Goal: Task Accomplishment & Management: Use online tool/utility

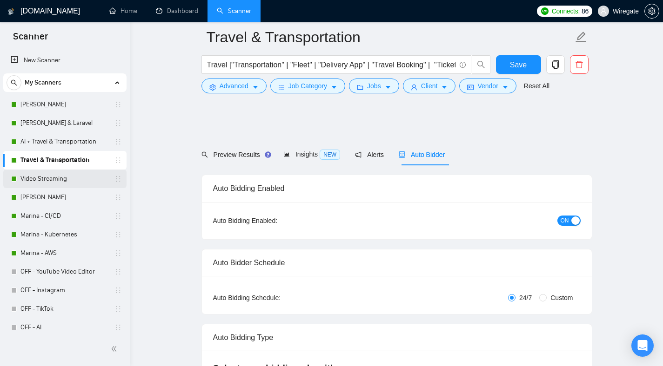
scroll to position [1812, 0]
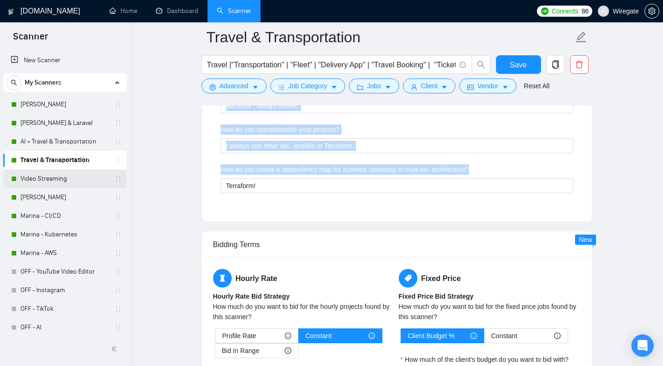
click at [47, 179] on link "Video Streaming" at bounding box center [64, 179] width 88 height 19
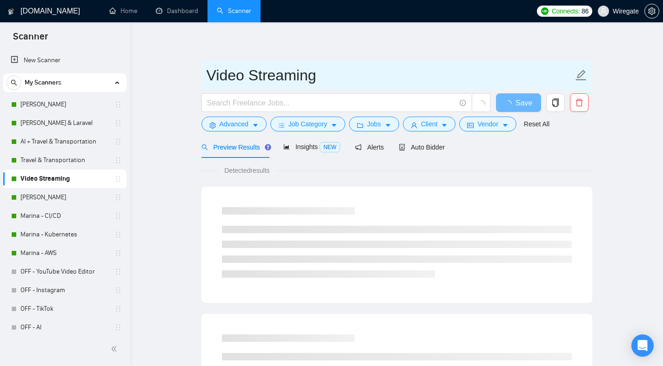
click at [275, 76] on input "Video Streaming" at bounding box center [389, 75] width 366 height 23
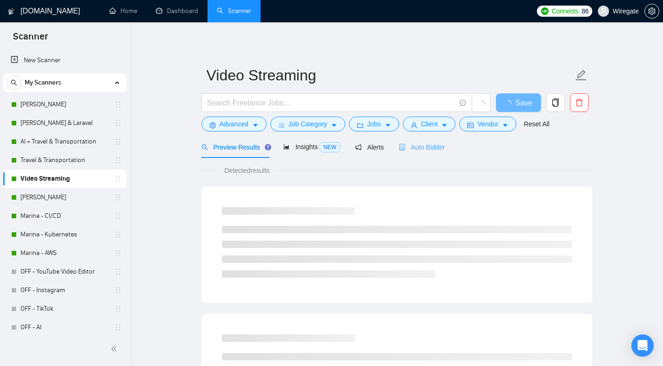
click at [427, 141] on div "Auto Bidder" at bounding box center [421, 147] width 46 height 22
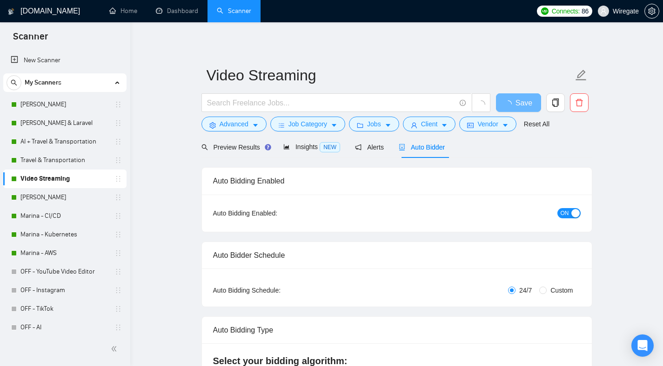
checkbox input "true"
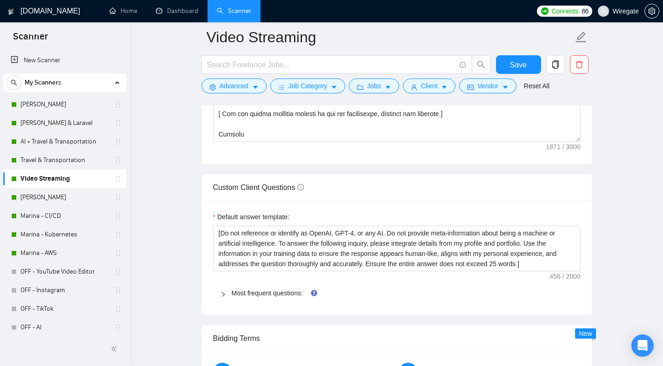
scroll to position [1274, 0]
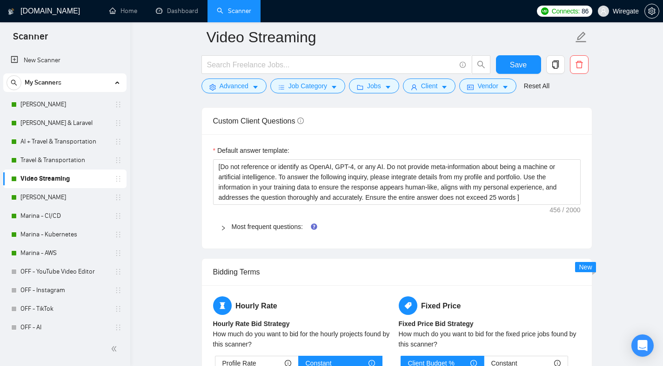
click at [271, 222] on span "Most frequent questions:" at bounding box center [402, 227] width 341 height 10
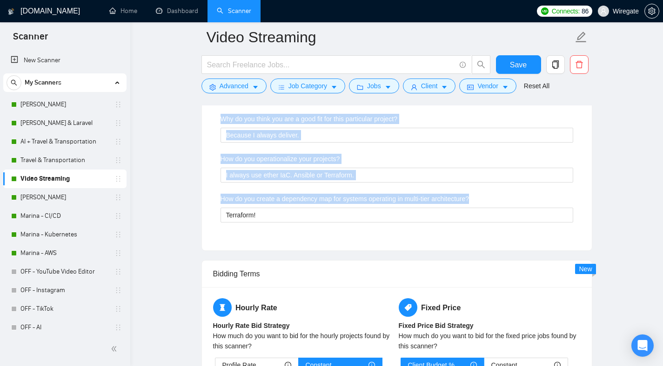
scroll to position [1809, 0]
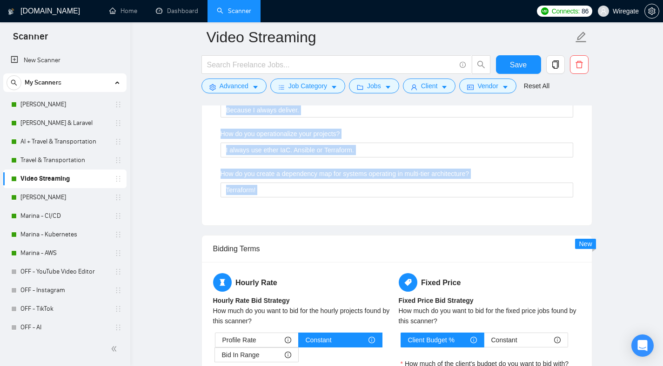
drag, startPoint x: 210, startPoint y: 137, endPoint x: 317, endPoint y: 234, distance: 144.5
copy div "Loremips dolo sitame consectetu adip elitsed doeiusmo Tem'i utlabor etdolo mag …"
click at [47, 199] on link "[PERSON_NAME]" at bounding box center [64, 197] width 88 height 19
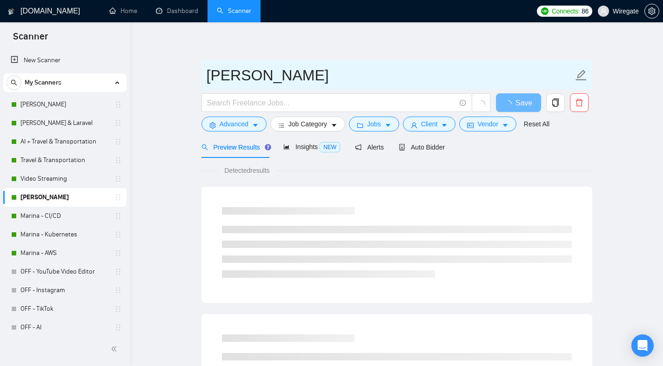
drag, startPoint x: 199, startPoint y: 75, endPoint x: 331, endPoint y: 82, distance: 131.7
drag, startPoint x: 331, startPoint y: 82, endPoint x: 209, endPoint y: 73, distance: 122.6
click at [209, 73] on input "[PERSON_NAME]" at bounding box center [389, 75] width 366 height 23
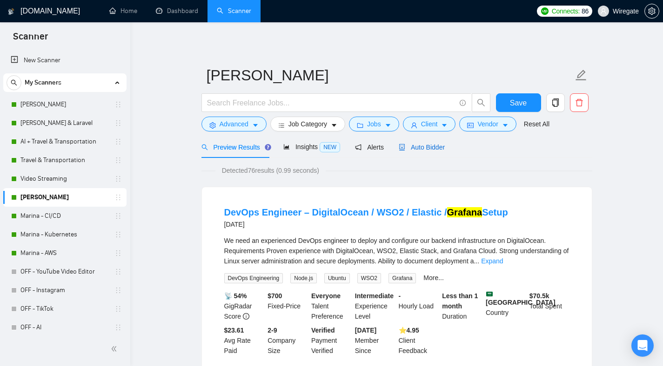
click at [445, 142] on div "Auto Bidder" at bounding box center [421, 147] width 46 height 10
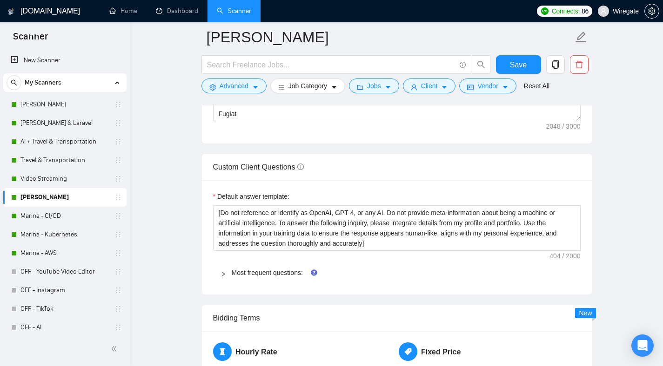
scroll to position [1371, 0]
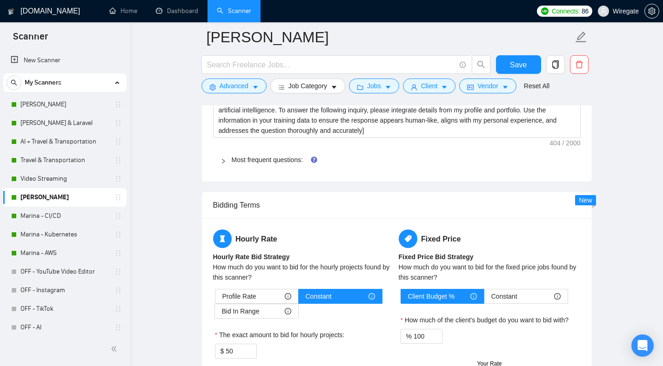
click at [222, 160] on icon "right" at bounding box center [223, 162] width 6 height 6
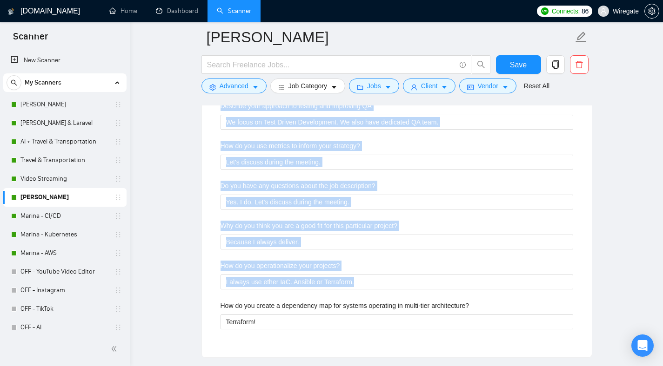
scroll to position [1793, 0]
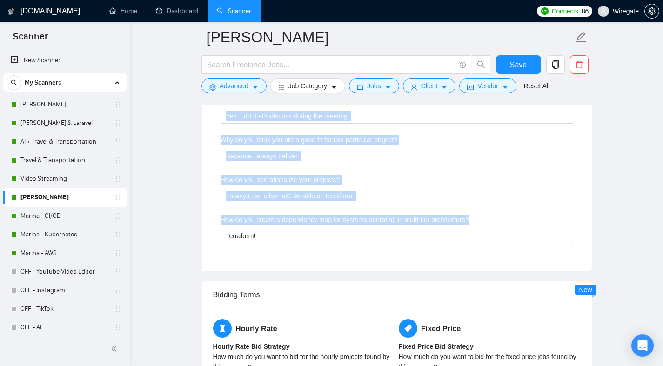
drag, startPoint x: 218, startPoint y: 180, endPoint x: 486, endPoint y: 241, distance: 275.1
click at [486, 241] on div "Describe your recent experience with similar projects Let's discuss during the …" at bounding box center [396, 4] width 367 height 511
copy div "Loremips dolo sitame consectetu adip elitsed doeiusmo Tem'i utlabor etdolo mag …"
click at [44, 222] on link "Marina - CI/CD" at bounding box center [64, 216] width 88 height 19
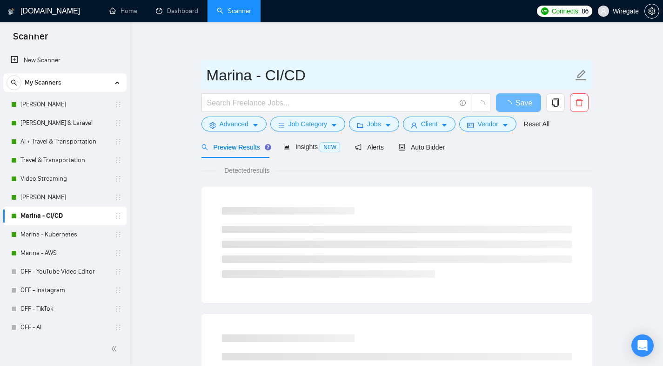
drag, startPoint x: 331, startPoint y: 76, endPoint x: 211, endPoint y: 76, distance: 120.4
click at [211, 76] on input "Marina - CI/CD" at bounding box center [389, 75] width 366 height 23
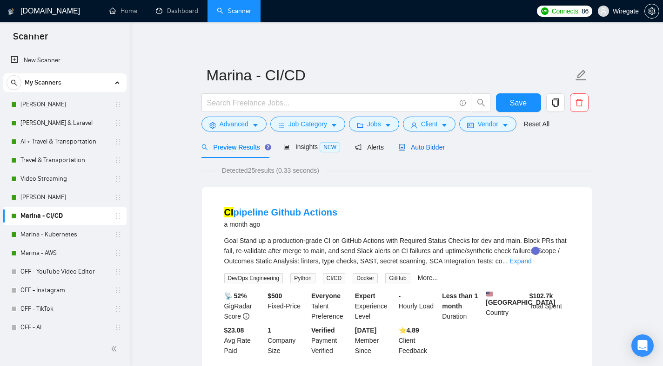
click at [412, 150] on span "Auto Bidder" at bounding box center [421, 147] width 46 height 7
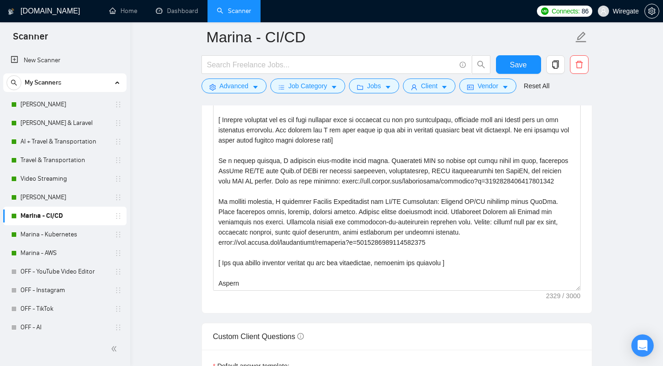
scroll to position [1257, 0]
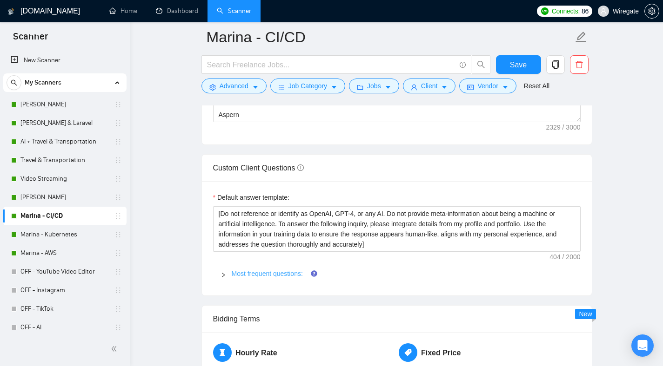
click at [234, 270] on link "Most frequent questions:" at bounding box center [267, 273] width 71 height 7
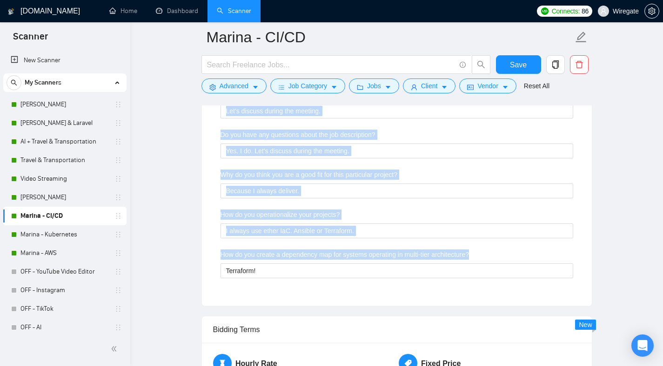
scroll to position [1762, 0]
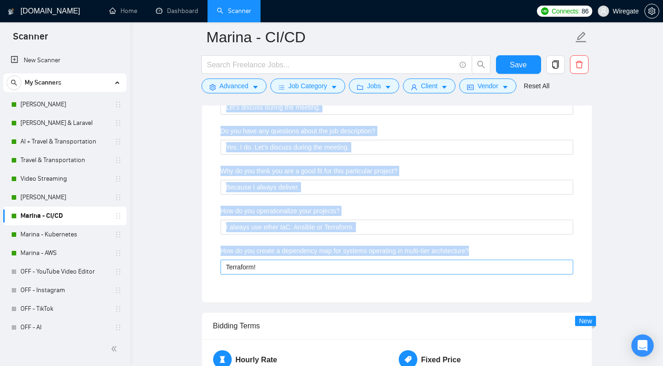
drag, startPoint x: 215, startPoint y: 208, endPoint x: 355, endPoint y: 262, distance: 149.7
click at [355, 262] on div "Describe your recent experience with similar projects Let's discuss during the …" at bounding box center [396, 35] width 367 height 511
copy div "Loremips dolo sitame consectetu adip elitsed doeiusmo Tem'i utlabor etdolo mag …"
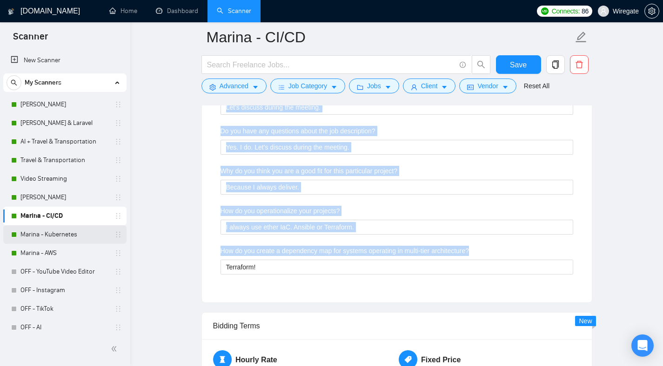
click at [52, 232] on link "Marina - Kubernetes" at bounding box center [64, 235] width 88 height 19
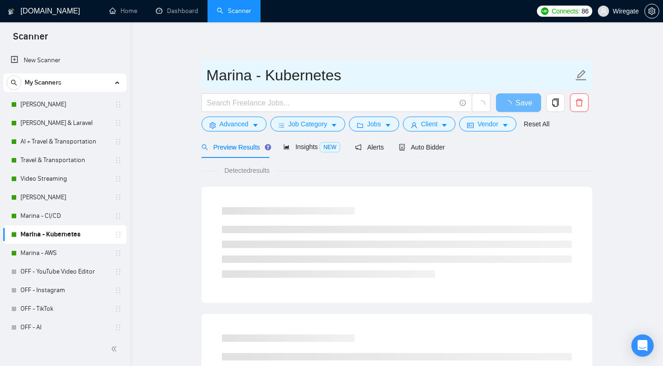
drag, startPoint x: 369, startPoint y: 75, endPoint x: 197, endPoint y: 82, distance: 172.2
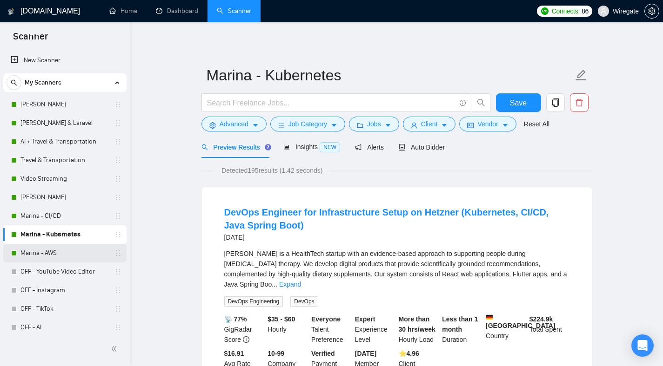
click at [27, 248] on link "Marina - AWS" at bounding box center [64, 253] width 88 height 19
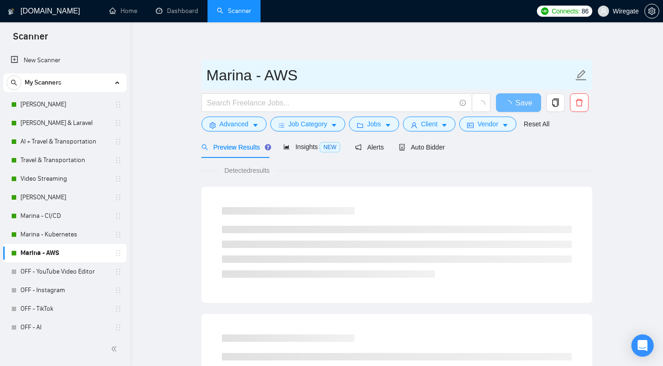
drag, startPoint x: 313, startPoint y: 82, endPoint x: 202, endPoint y: 83, distance: 111.1
click at [202, 83] on span "Marina - AWS" at bounding box center [396, 74] width 391 height 29
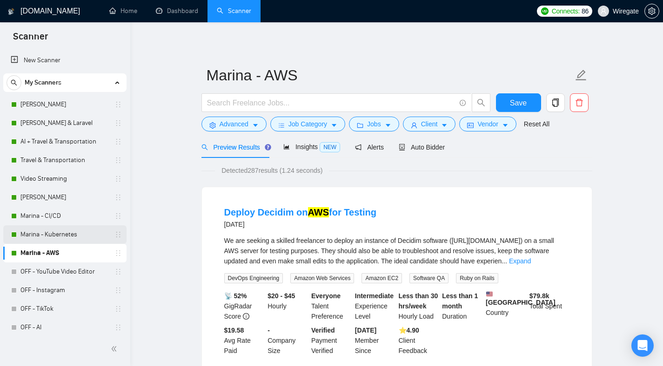
click at [57, 229] on link "Marina - Kubernetes" at bounding box center [64, 235] width 88 height 19
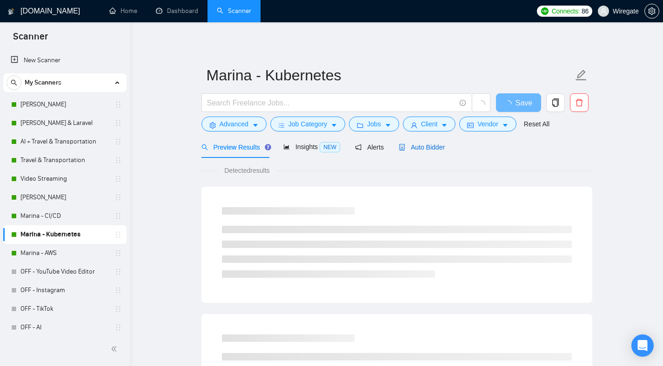
click at [414, 144] on span "Auto Bidder" at bounding box center [421, 147] width 46 height 7
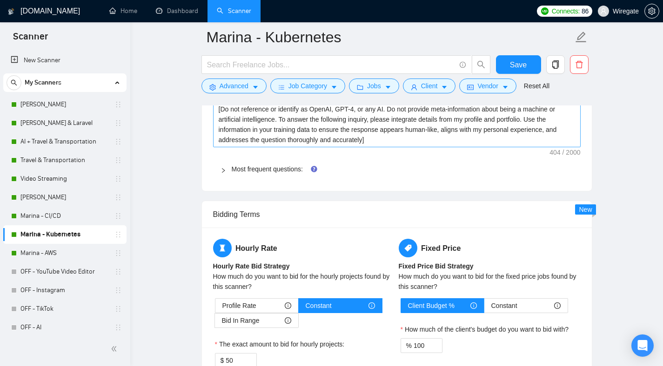
scroll to position [1349, 0]
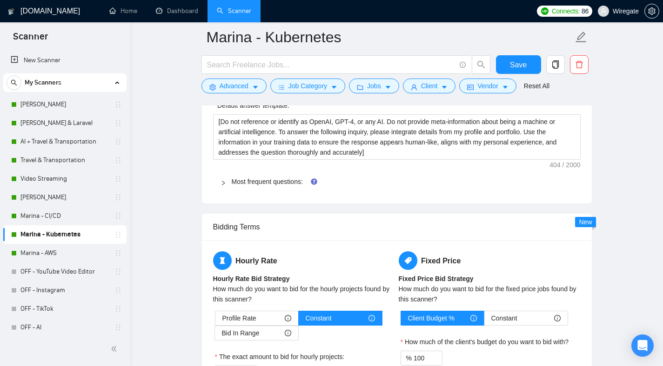
click at [226, 180] on icon "right" at bounding box center [223, 183] width 6 height 6
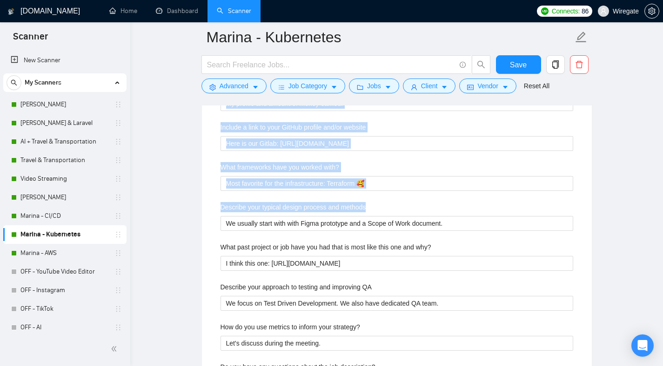
scroll to position [1706, 0]
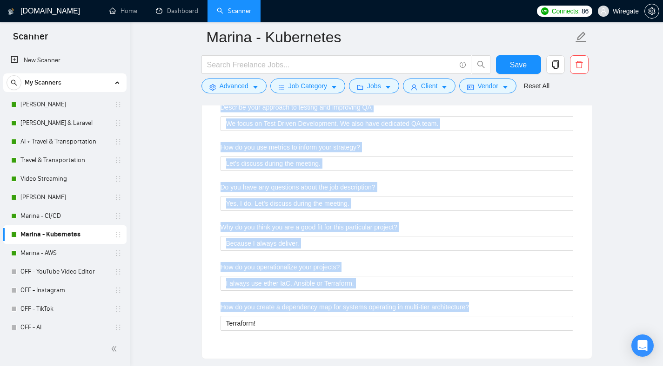
drag, startPoint x: 243, startPoint y: 201, endPoint x: 526, endPoint y: 311, distance: 303.5
click at [526, 311] on div "Describe your recent experience with similar projects Let's discuss during the …" at bounding box center [396, 91] width 367 height 511
copy div "Loremips dolo sitame consectetu adip elitsed doeiusmo Tem'i utlabor etdolo mag …"
